Goal: Task Accomplishment & Management: Use online tool/utility

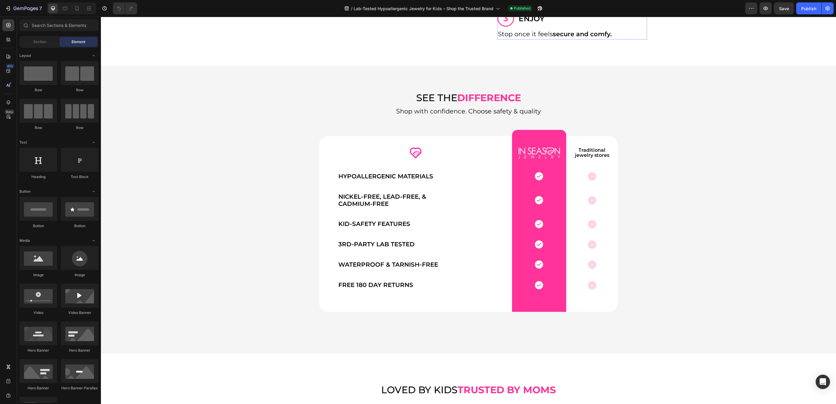
scroll to position [1187, 0]
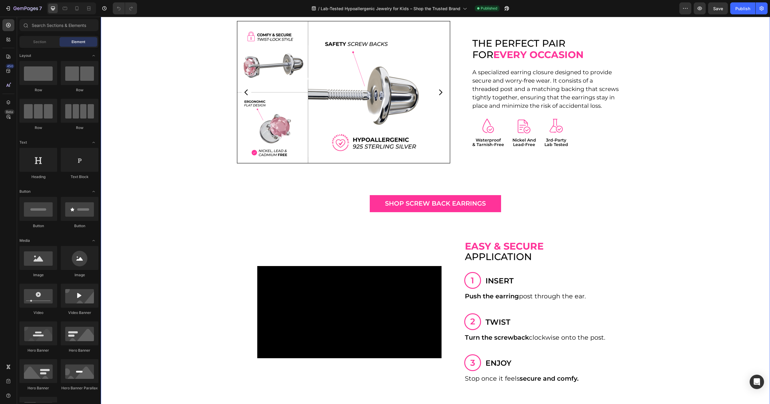
scroll to position [706, 0]
